Goal: Information Seeking & Learning: Learn about a topic

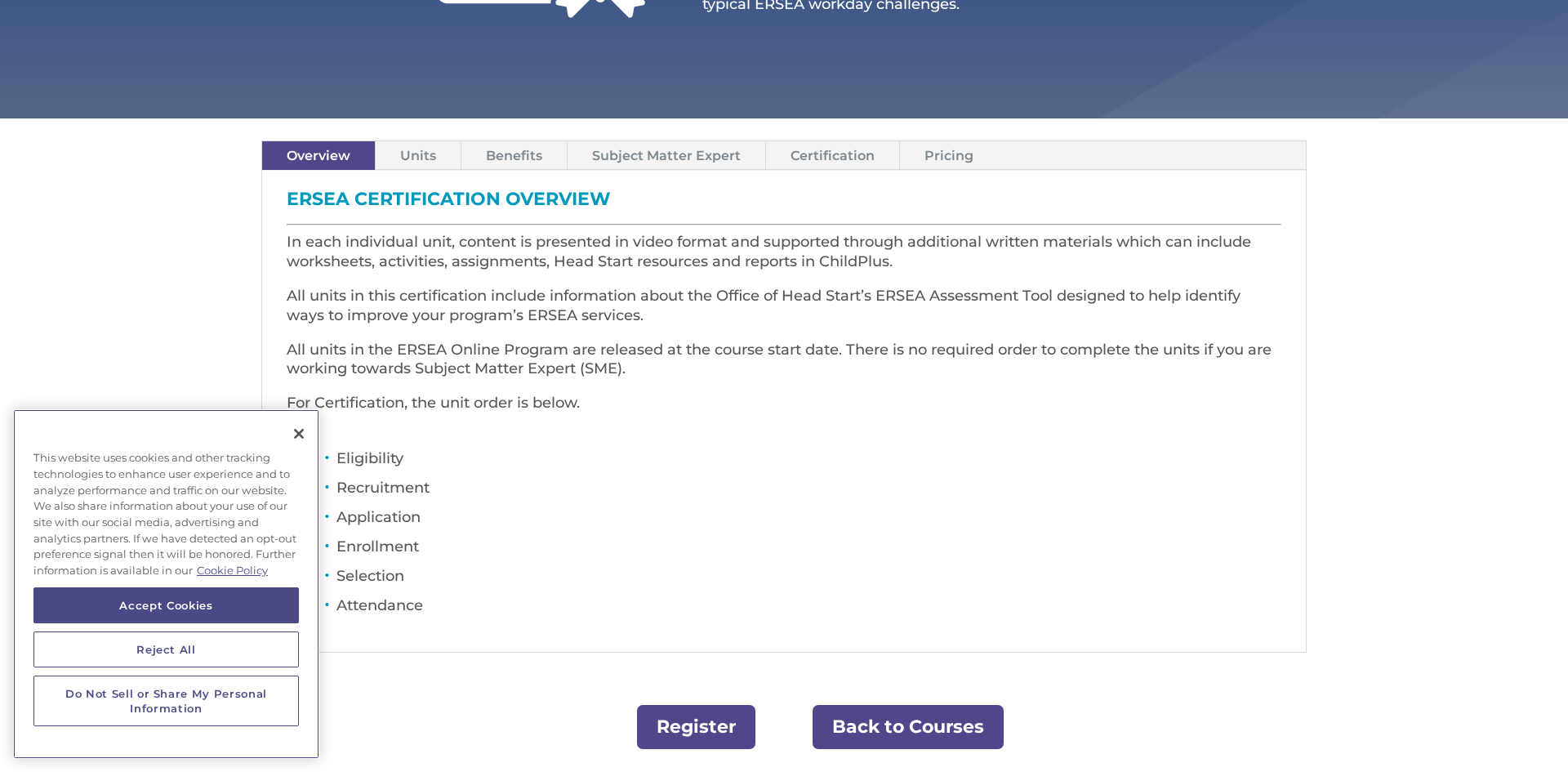
scroll to position [392, 0]
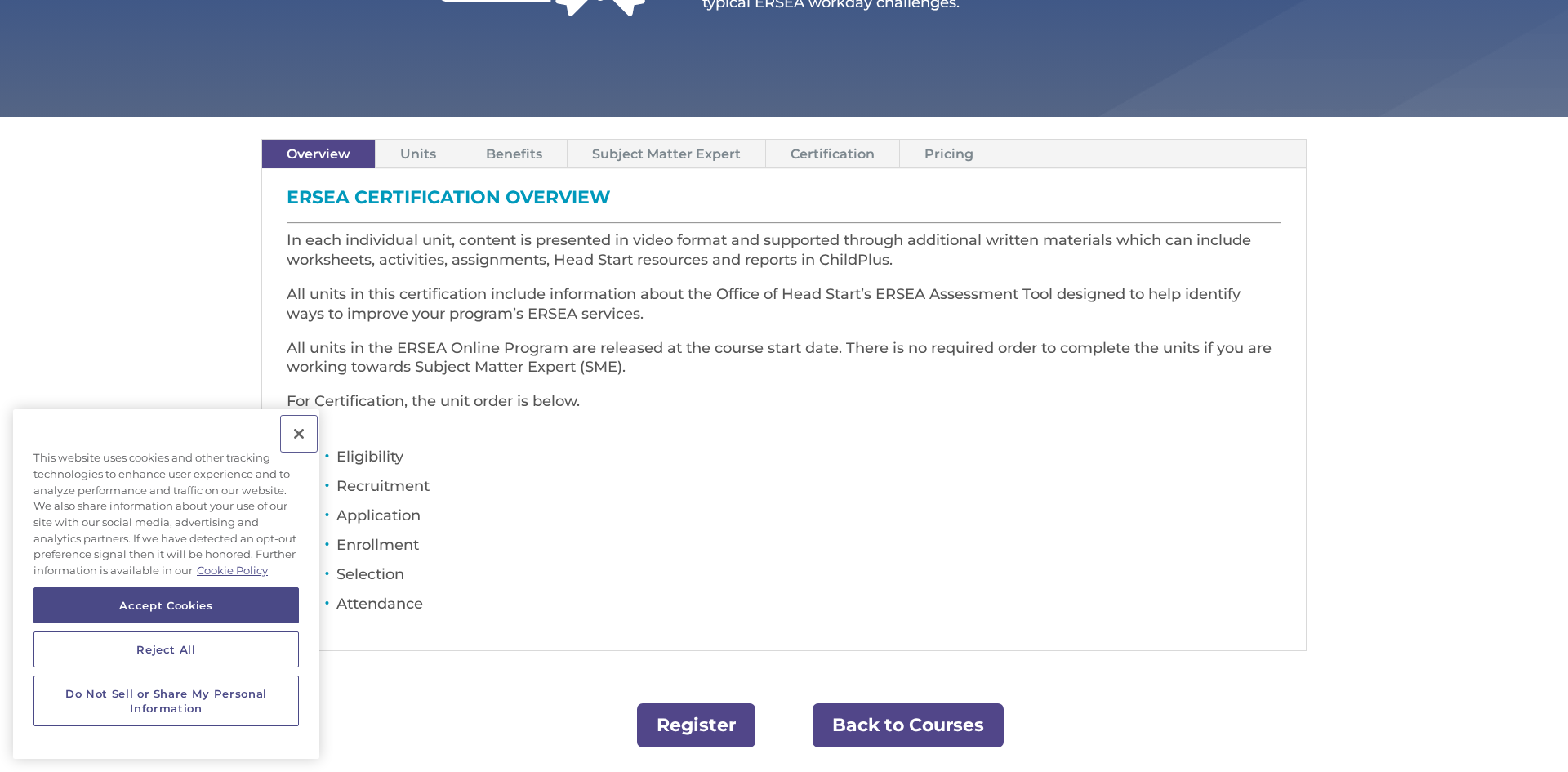
click at [304, 432] on button "Close" at bounding box center [299, 434] width 36 height 36
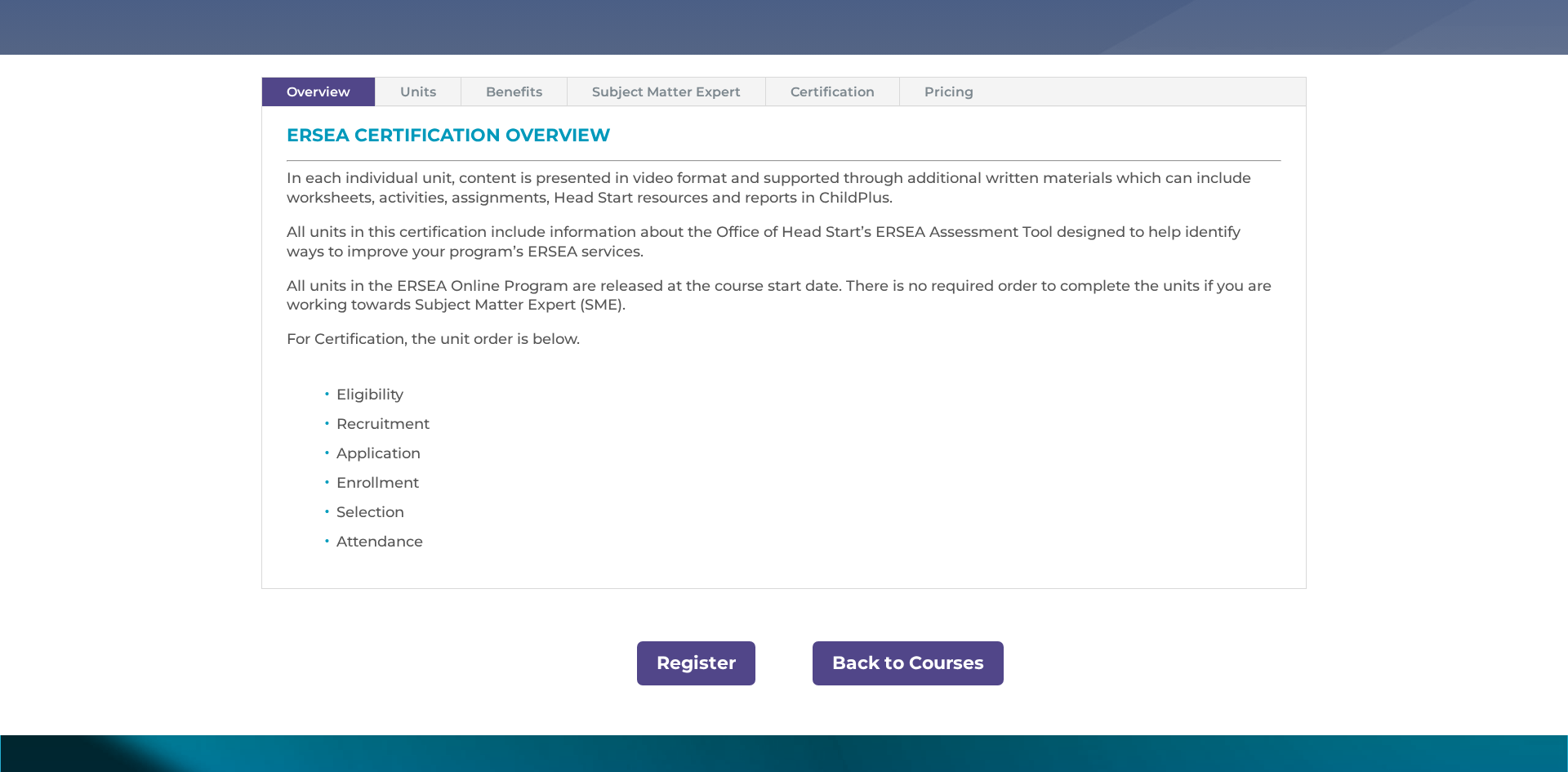
scroll to position [523, 0]
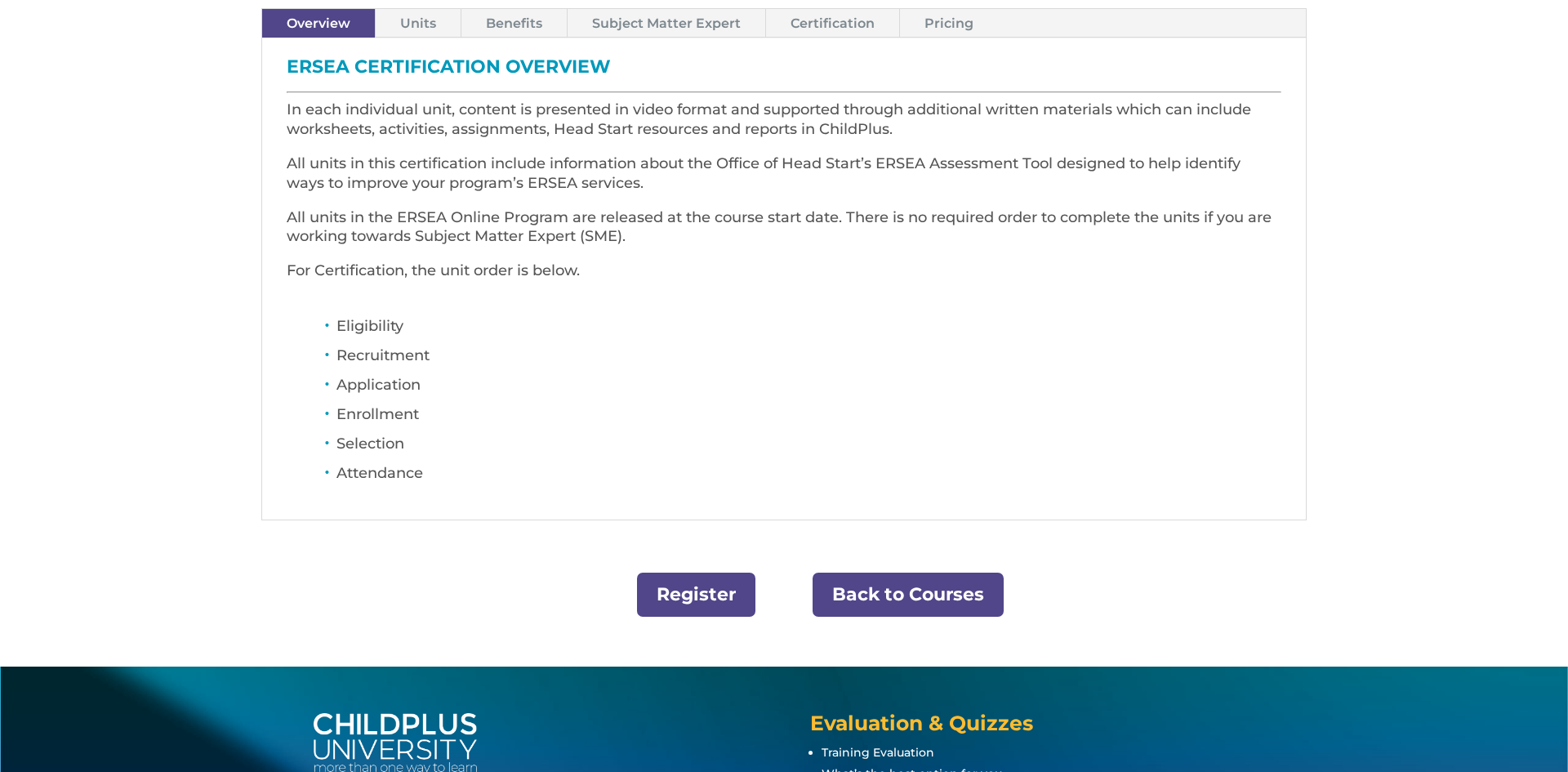
click at [428, 20] on link "Units" at bounding box center [419, 23] width 85 height 28
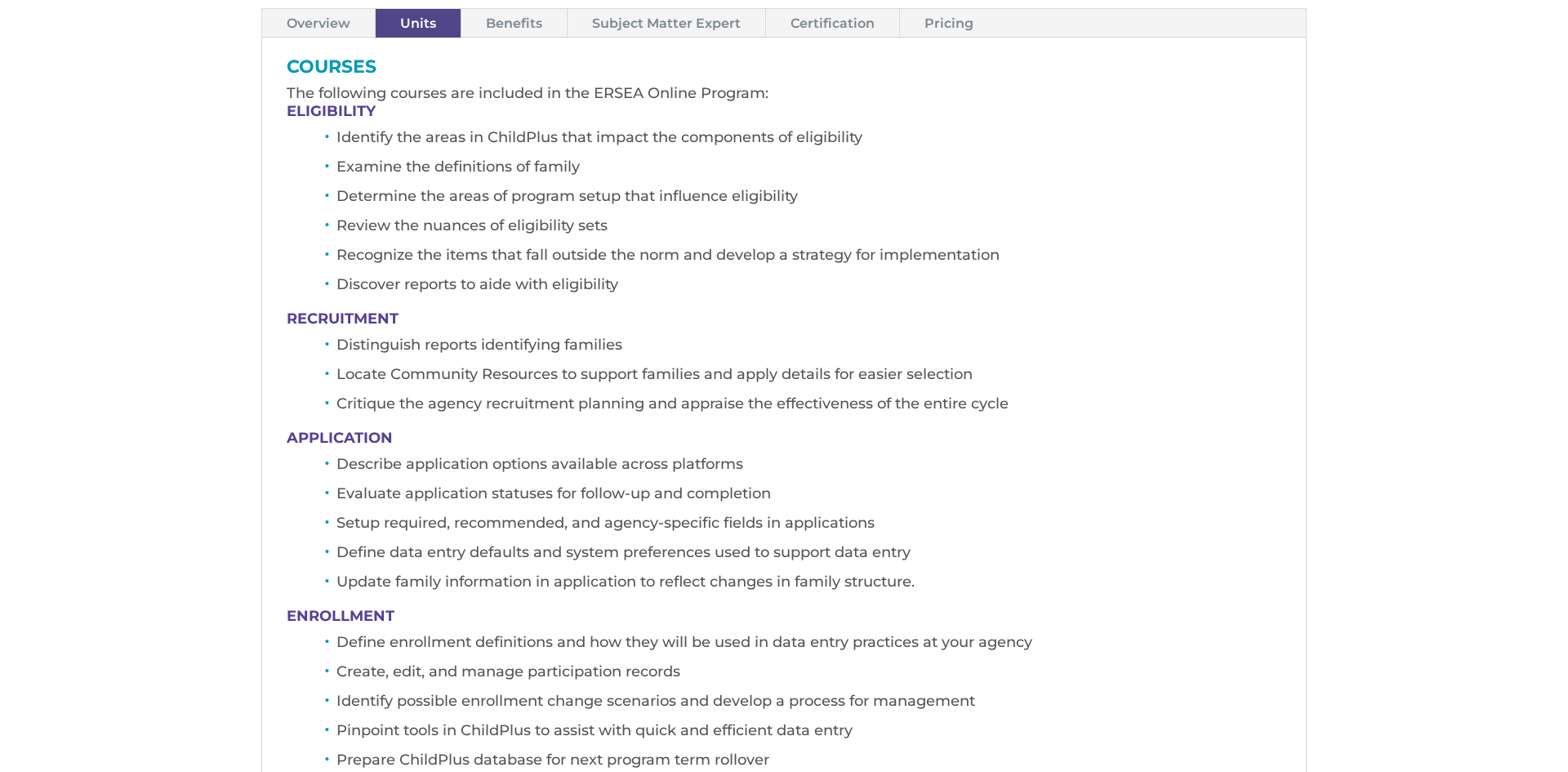
click at [529, 21] on link "Benefits" at bounding box center [513, 23] width 105 height 28
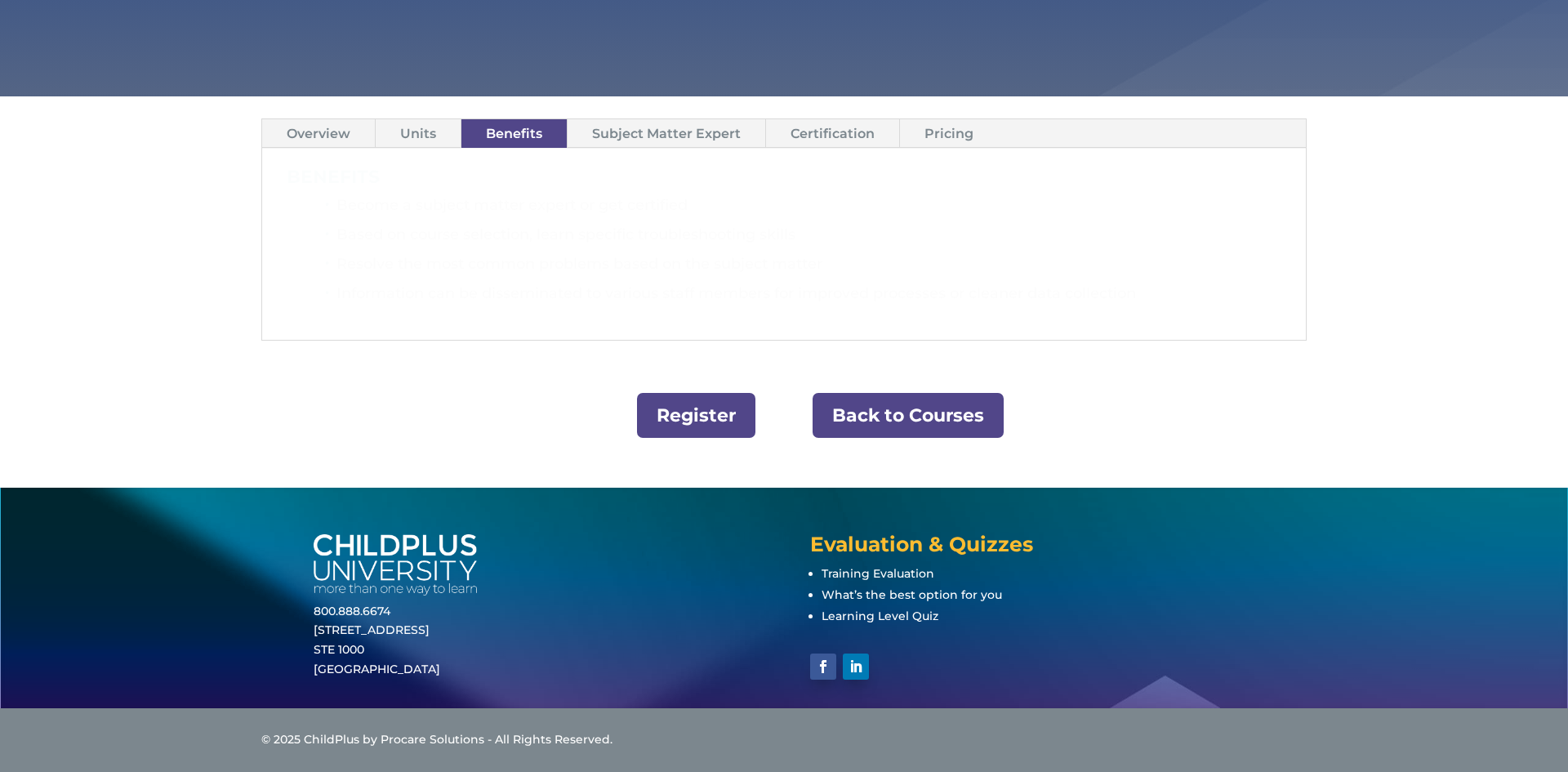
scroll to position [413, 0]
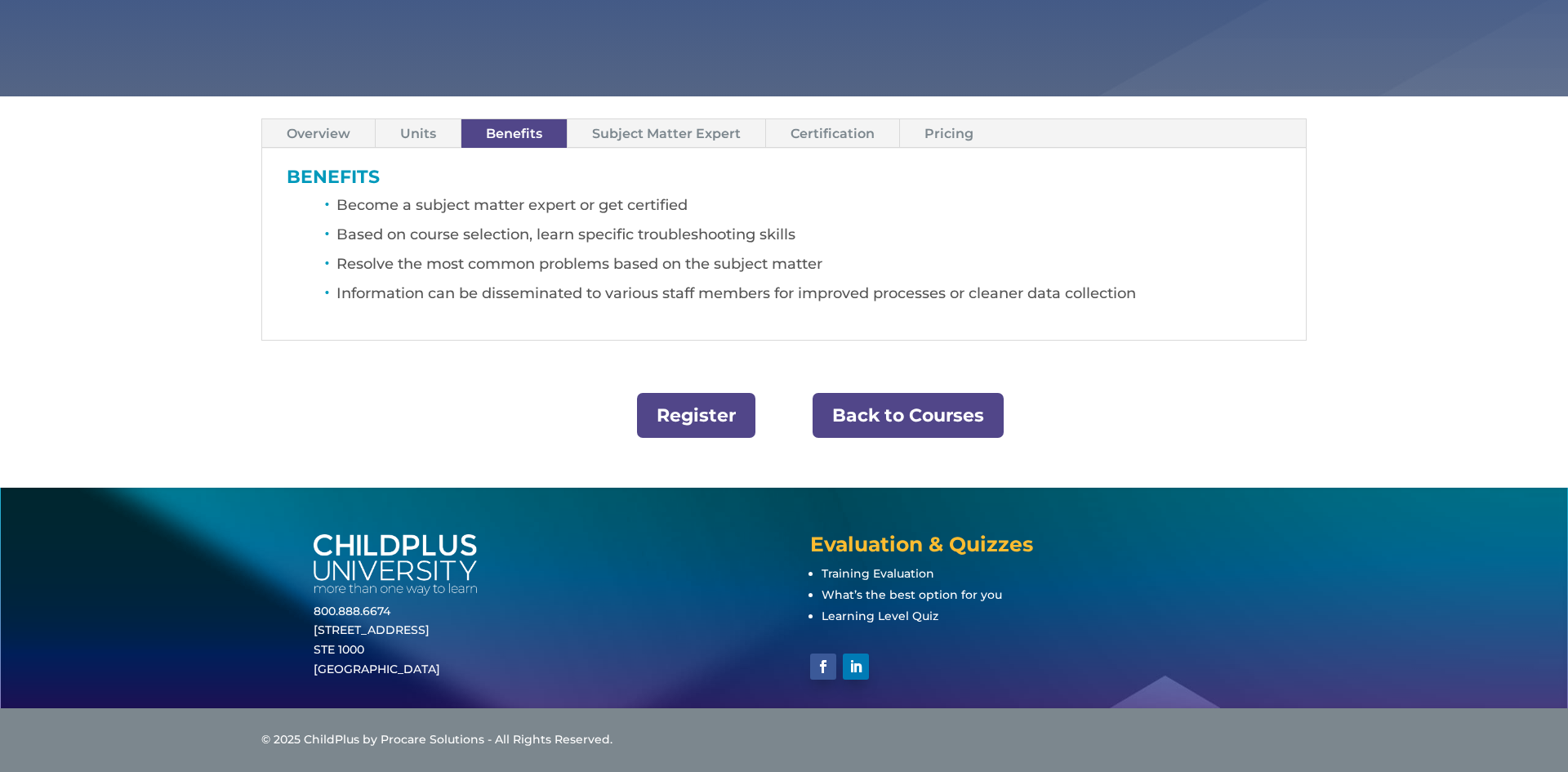
click at [354, 136] on link "Overview" at bounding box center [318, 134] width 113 height 28
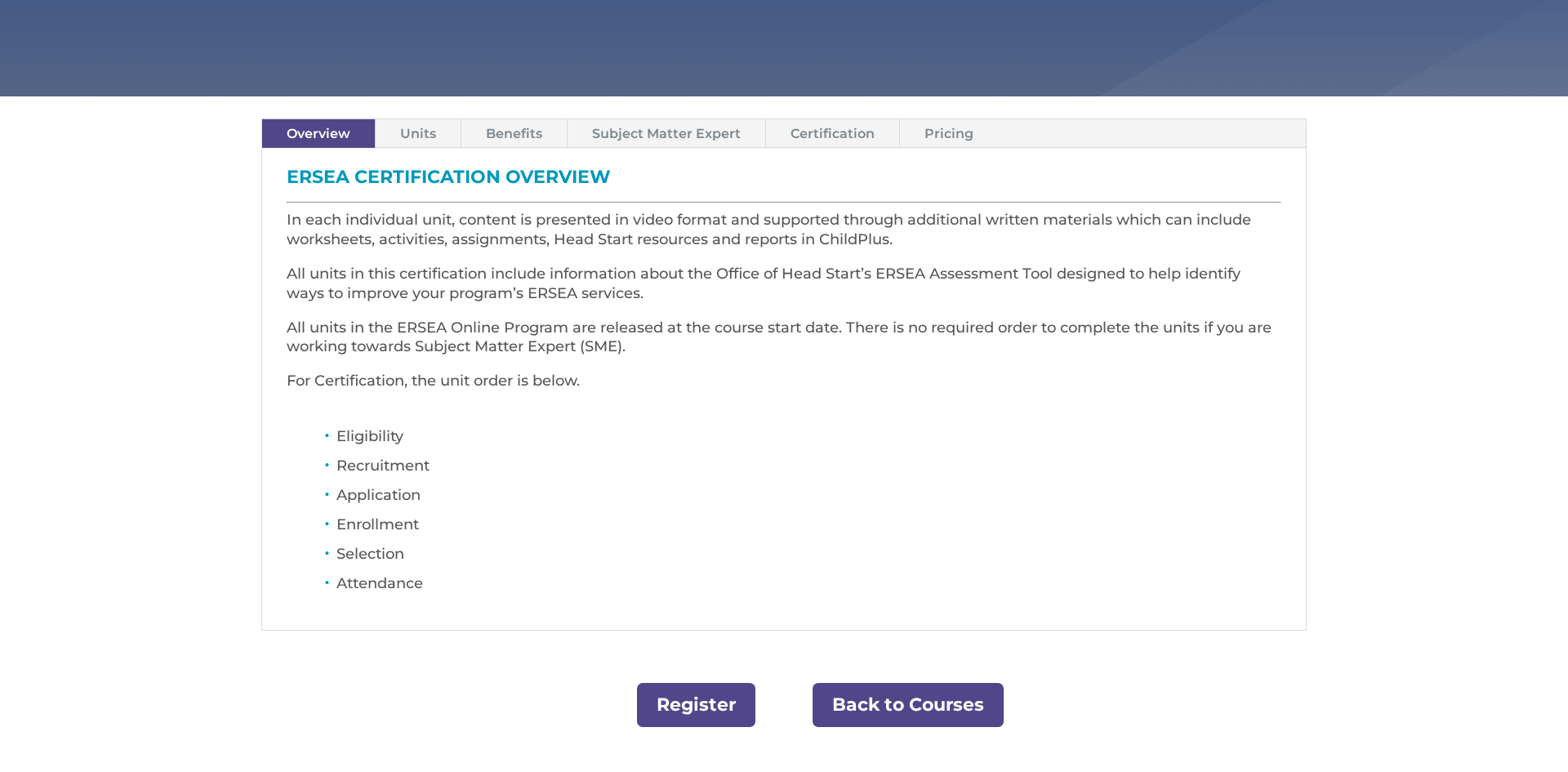
click at [961, 132] on link "Pricing" at bounding box center [950, 134] width 98 height 28
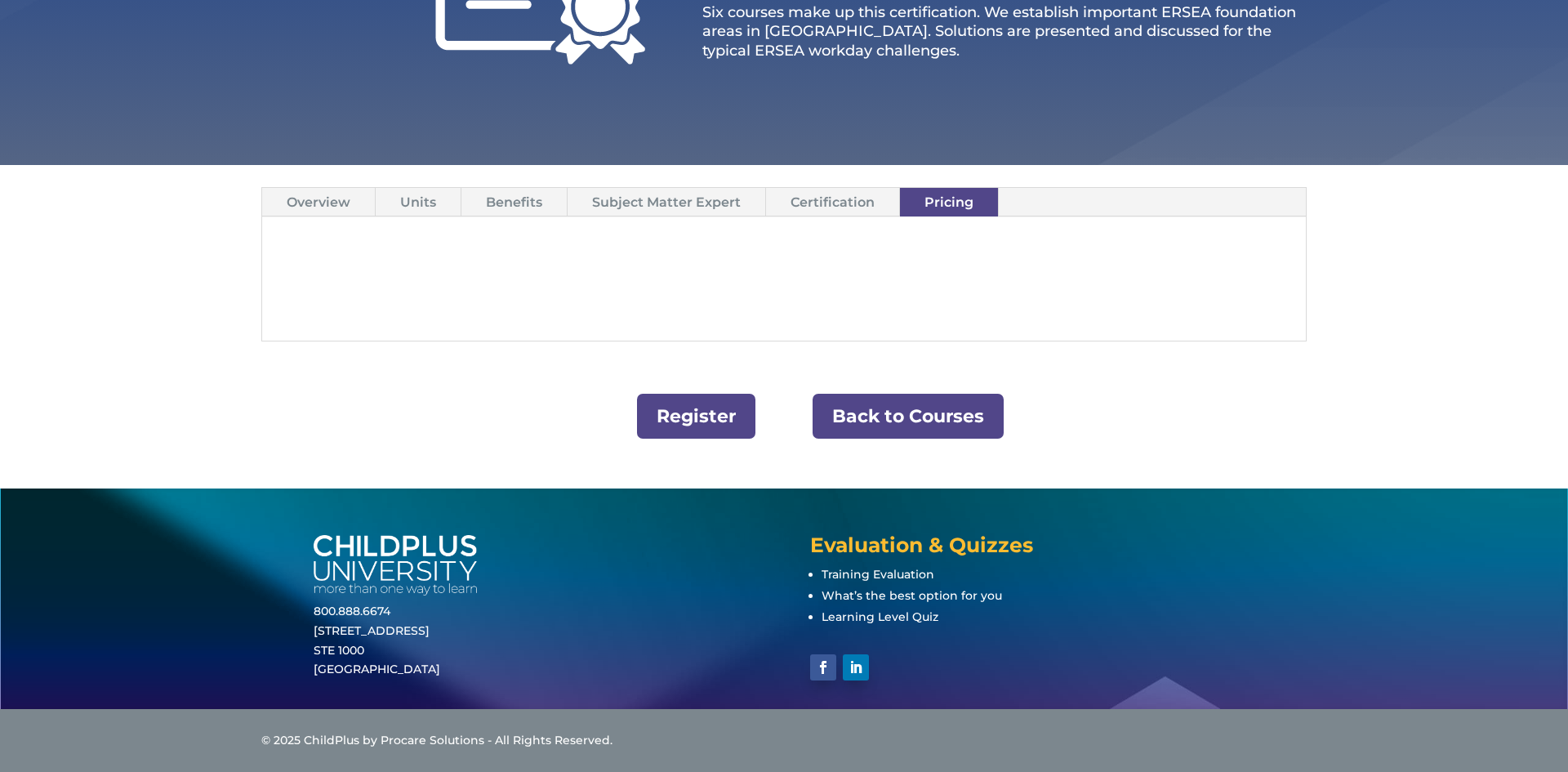
scroll to position [344, 0]
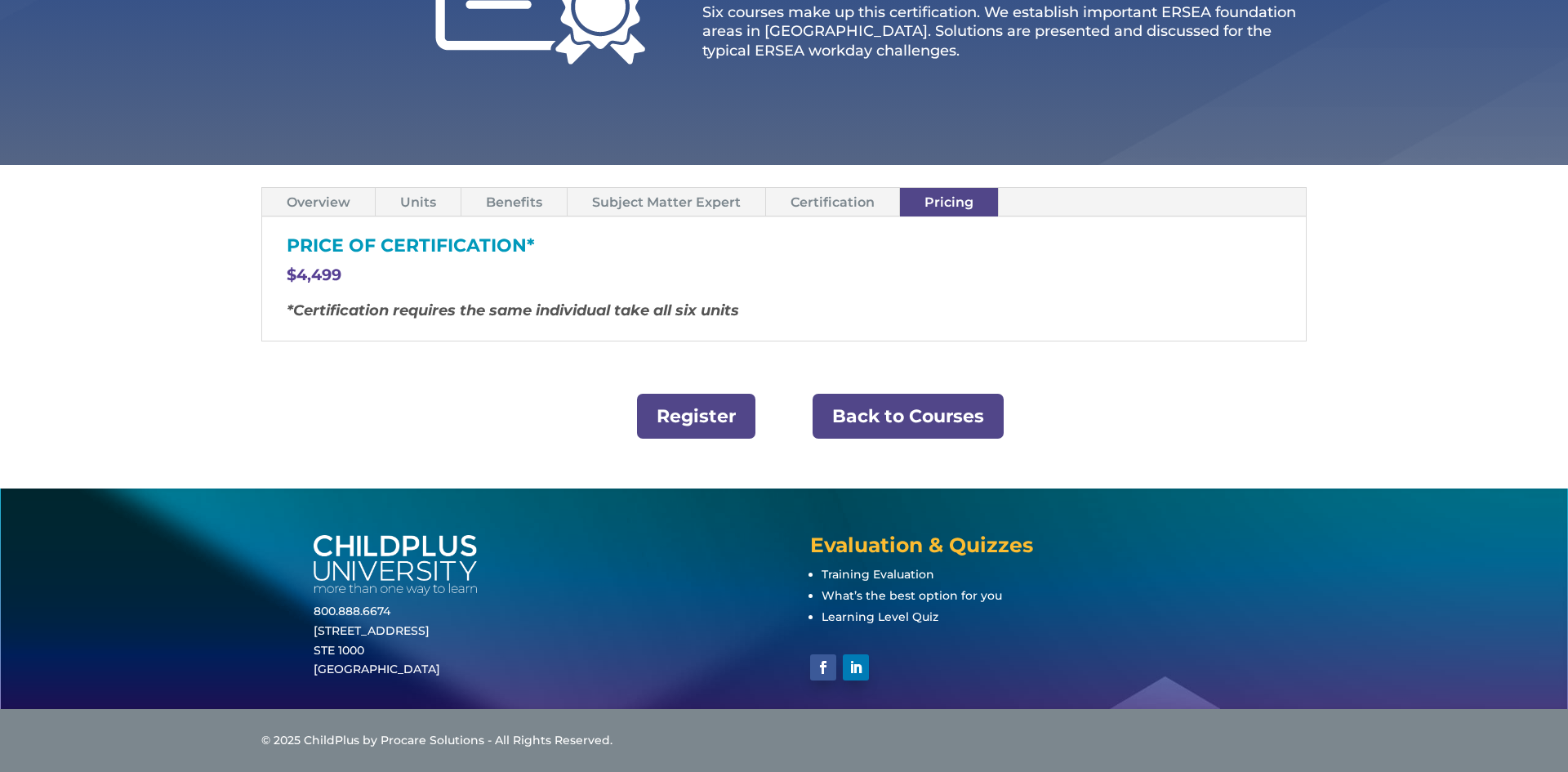
click at [835, 208] on link "Certification" at bounding box center [832, 202] width 134 height 28
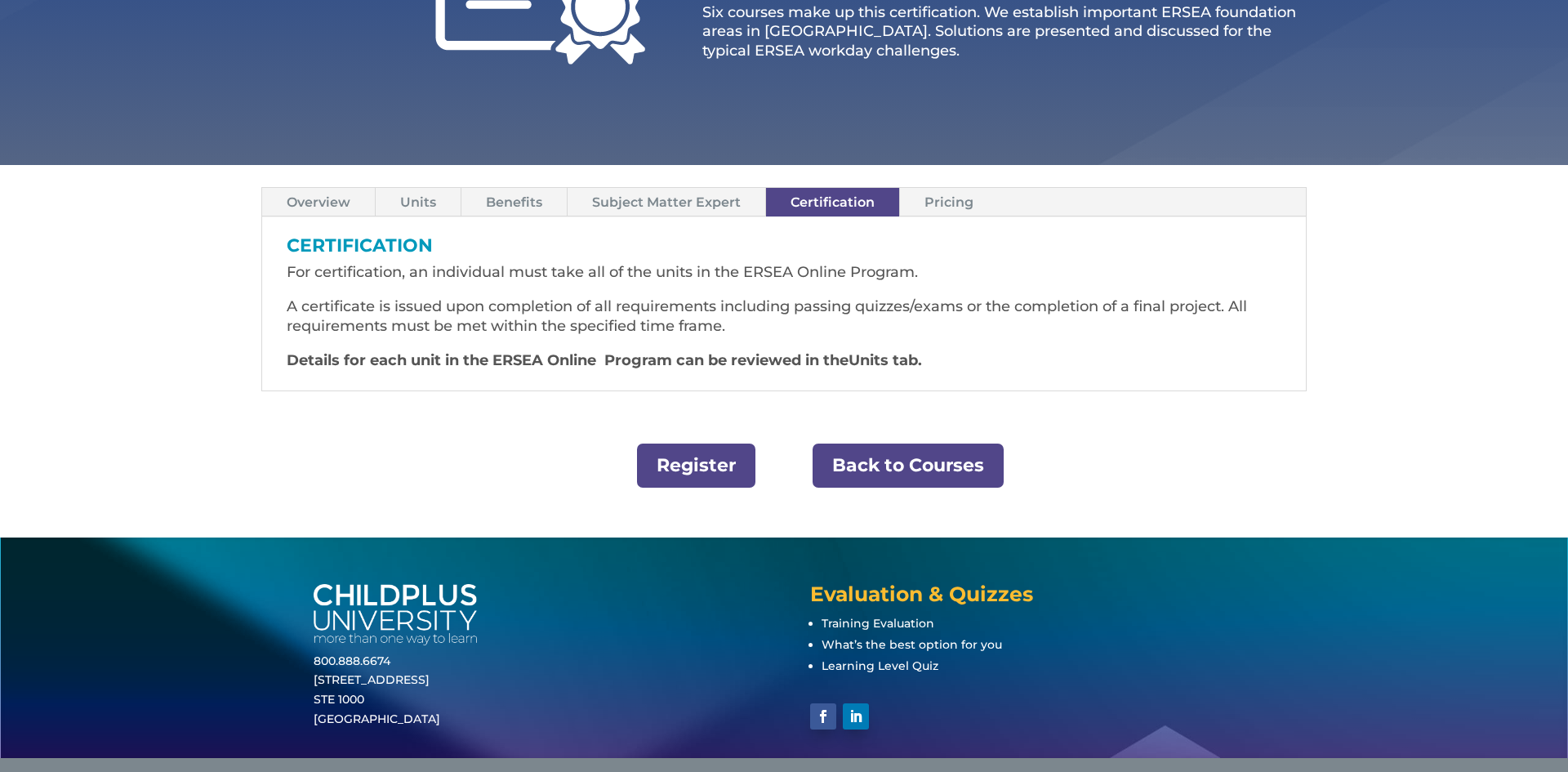
click at [695, 206] on link "Subject Matter Expert" at bounding box center [667, 202] width 198 height 28
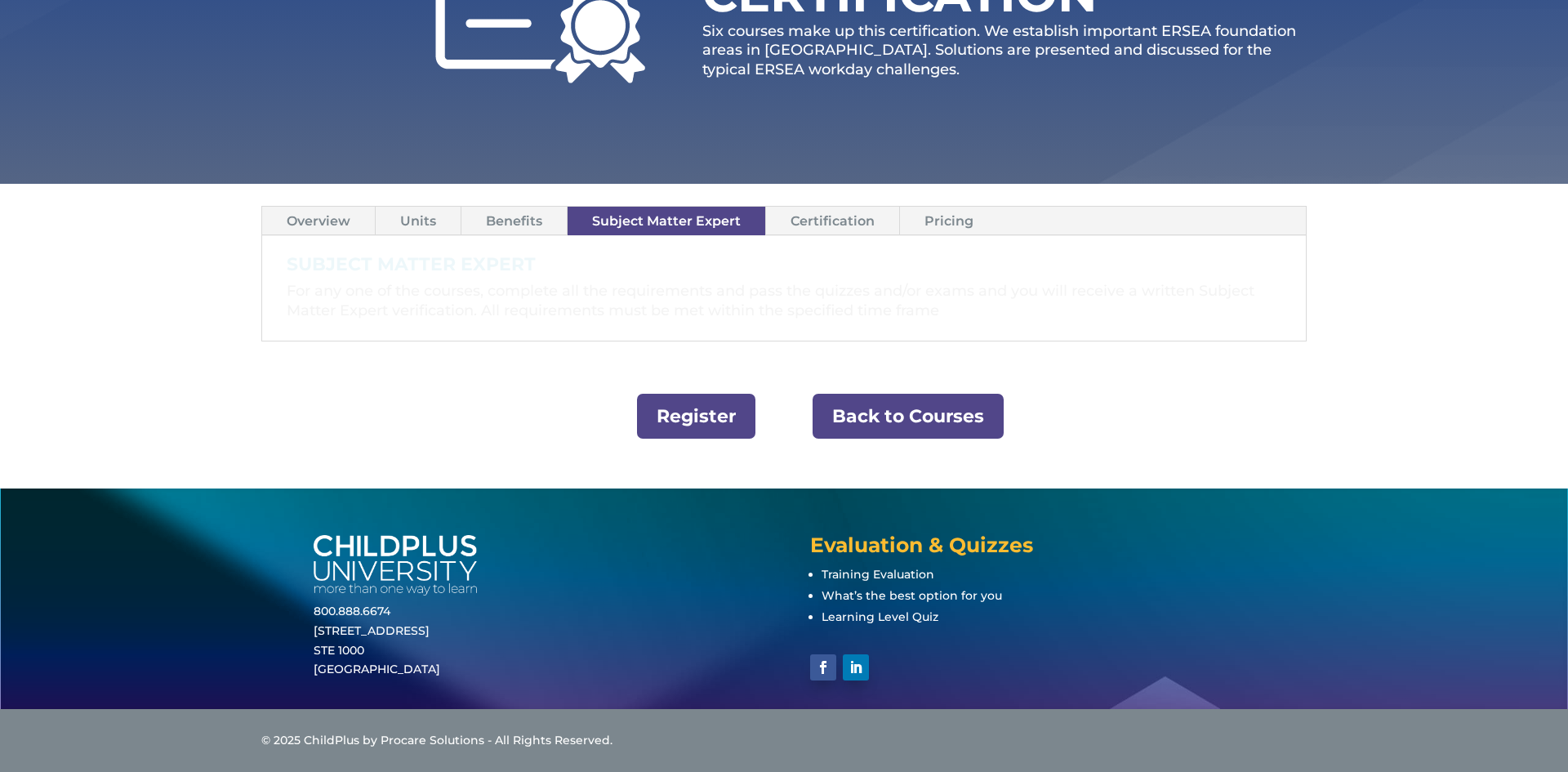
scroll to position [325, 0]
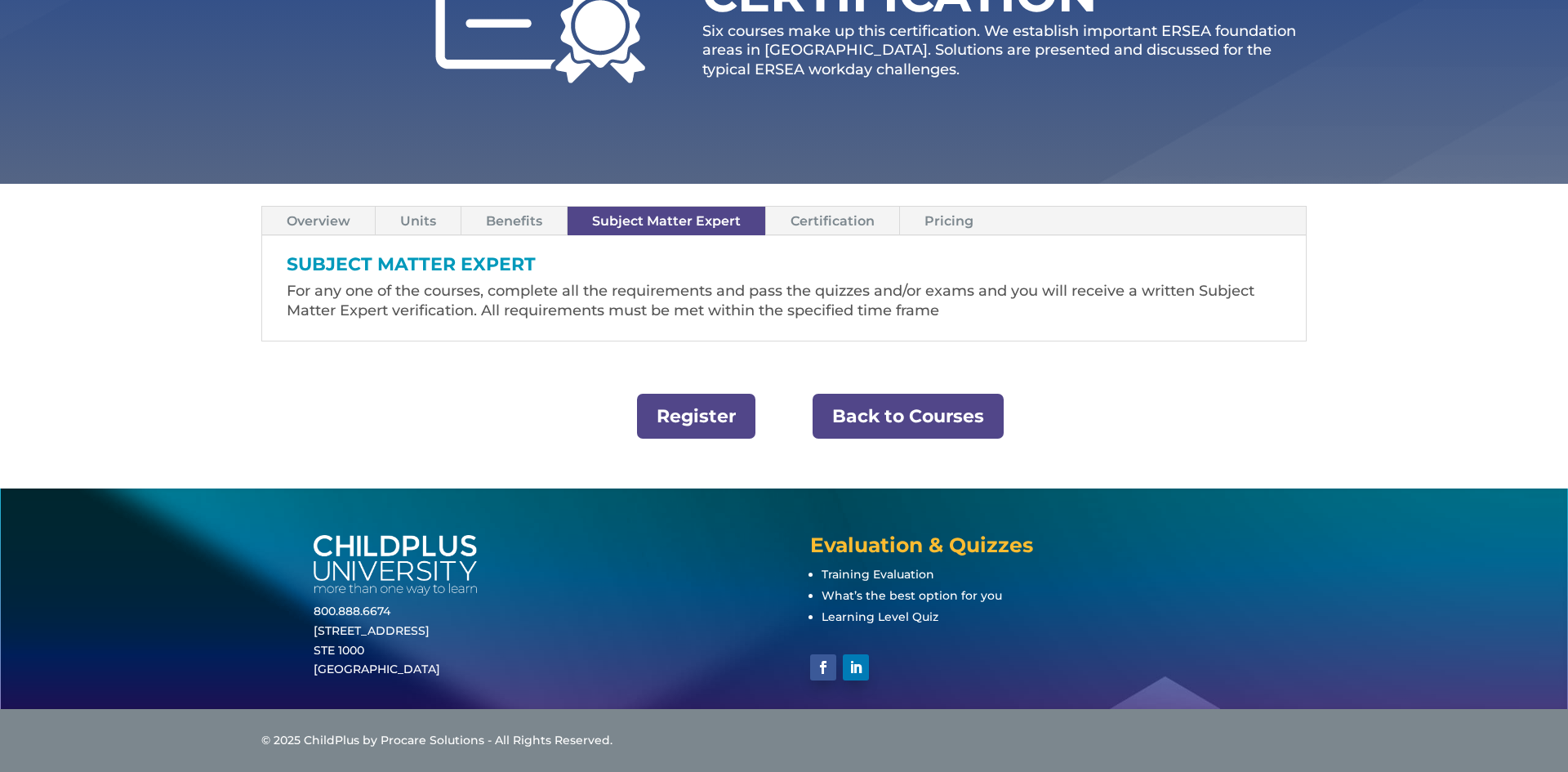
click at [520, 233] on link "Benefits" at bounding box center [513, 221] width 105 height 28
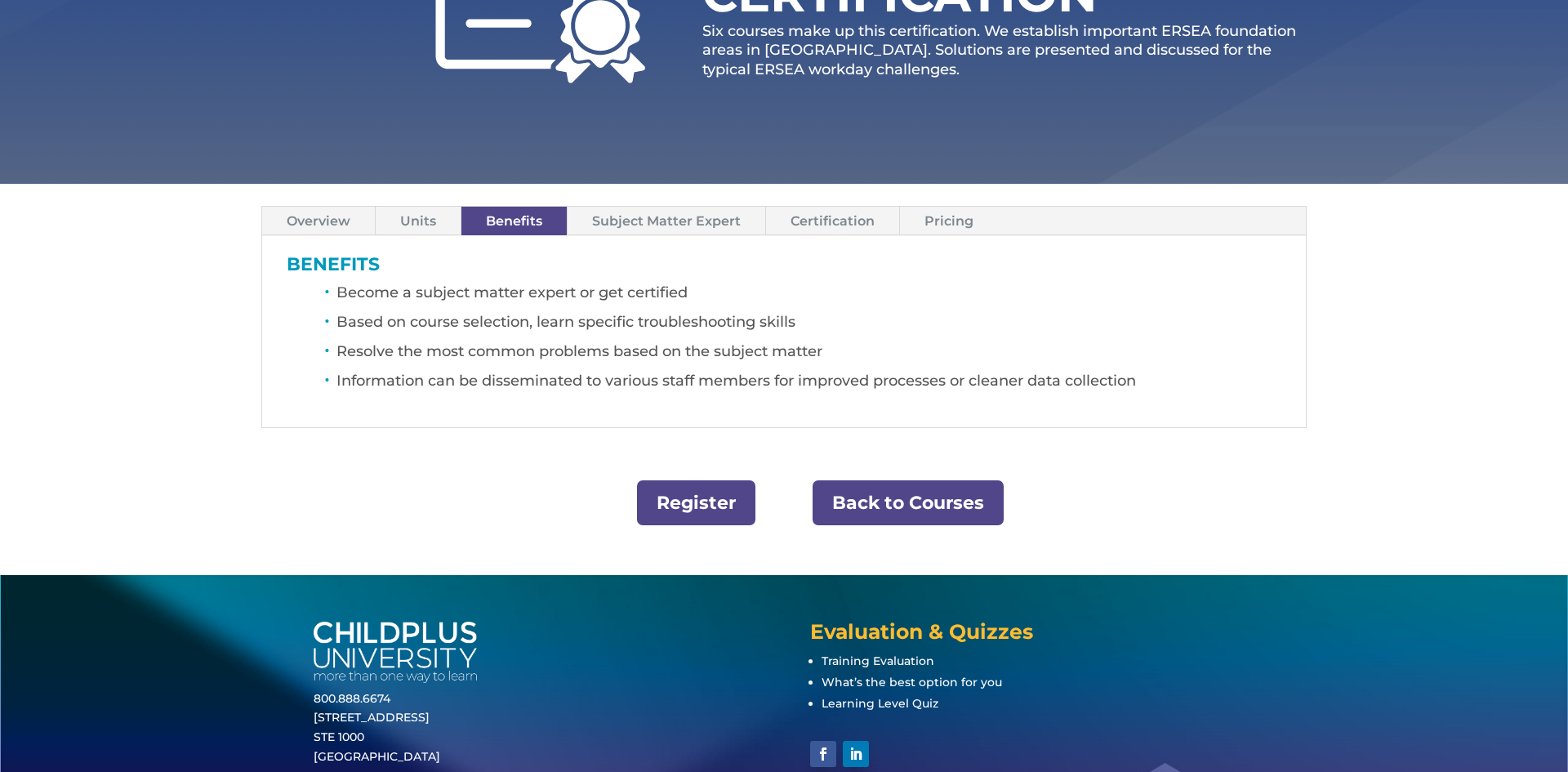
click at [401, 213] on link "Units" at bounding box center [419, 221] width 85 height 28
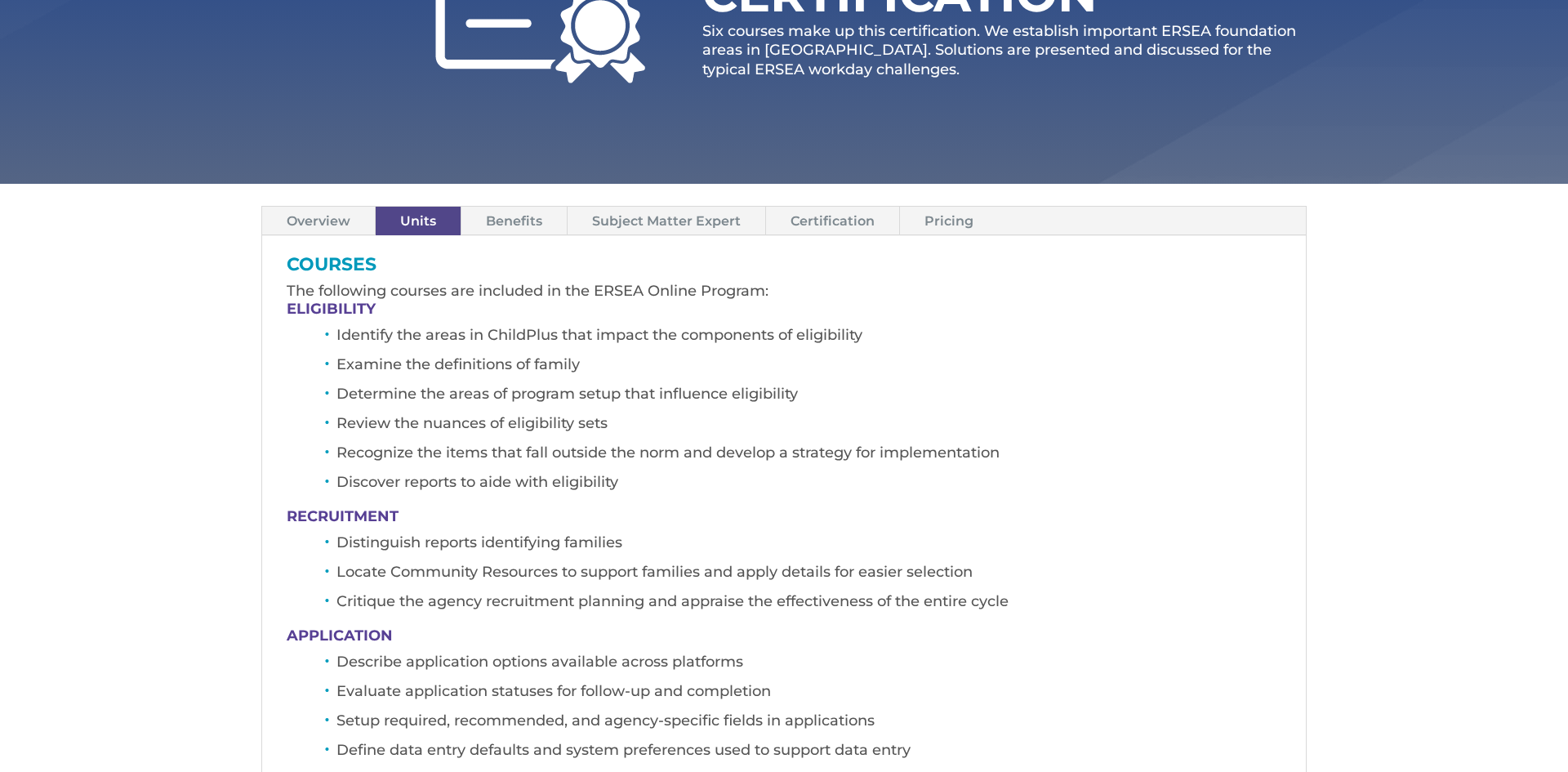
click at [332, 219] on link "Overview" at bounding box center [318, 221] width 113 height 28
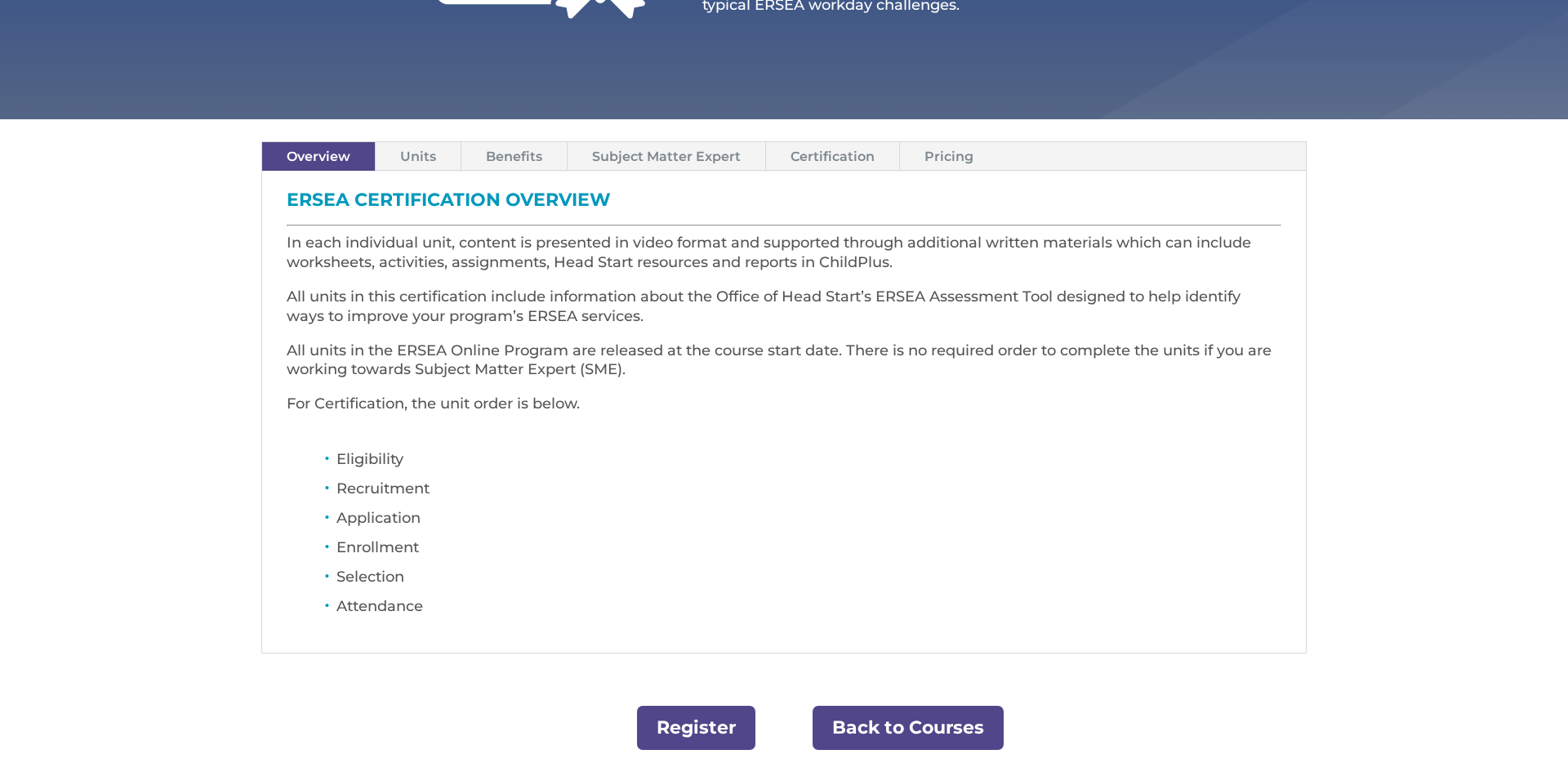
scroll to position [390, 0]
